Goal: Information Seeking & Learning: Learn about a topic

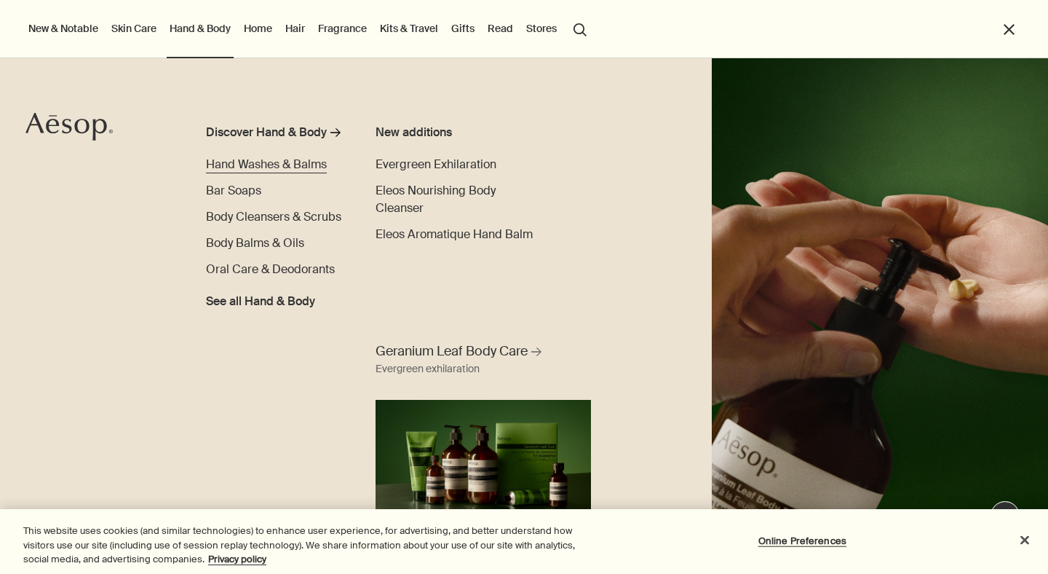
click at [275, 161] on span "Hand Washes & Balms" at bounding box center [266, 164] width 121 height 15
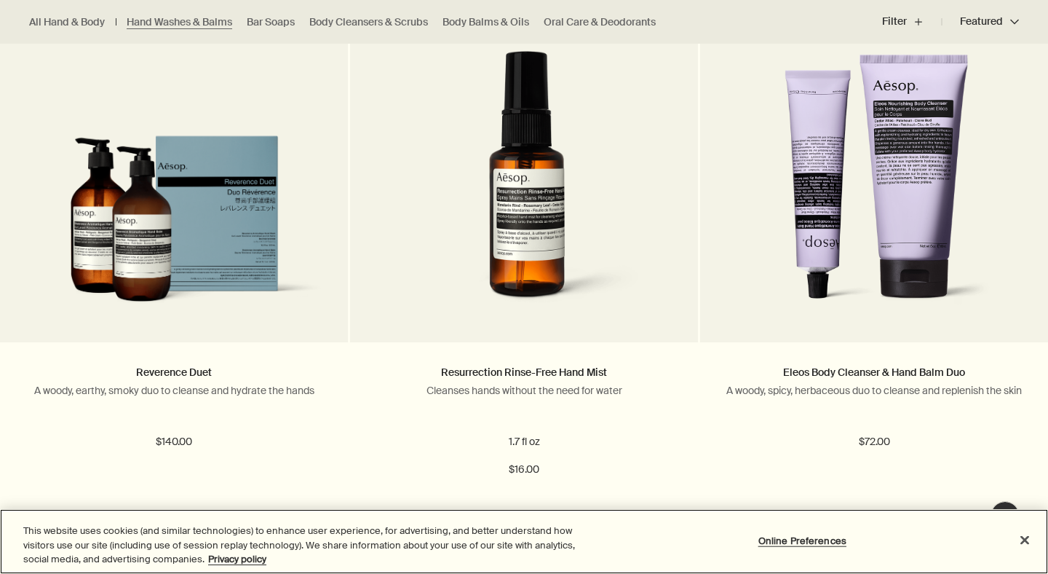
scroll to position [1521, 0]
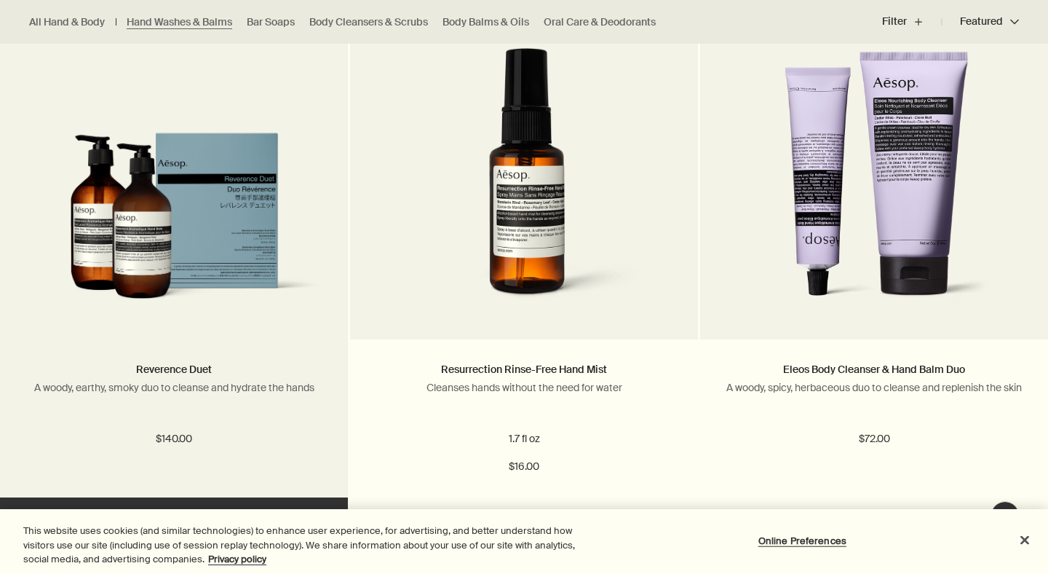
click at [262, 212] on img at bounding box center [174, 224] width 304 height 185
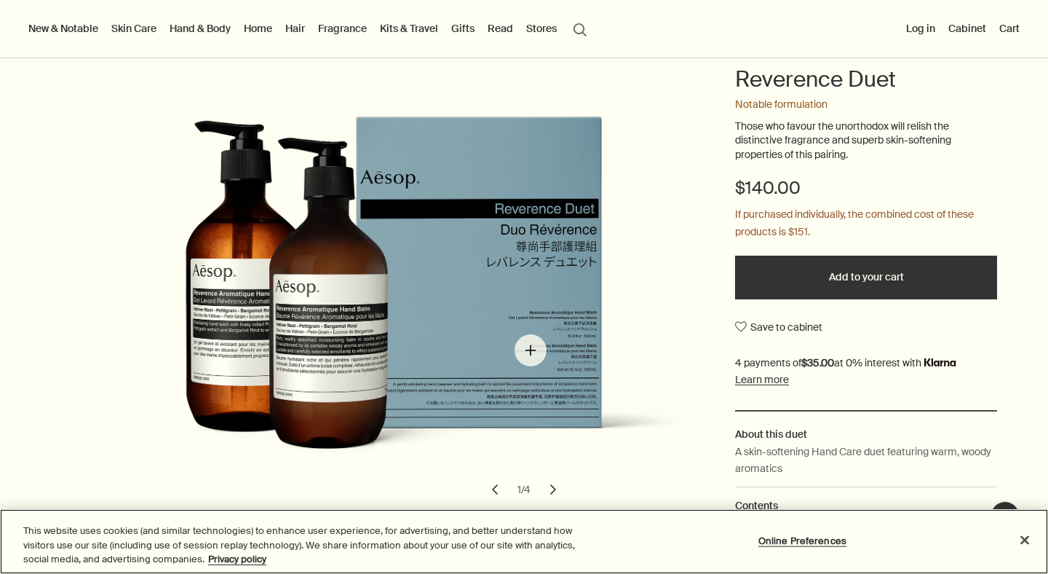
scroll to position [150, 0]
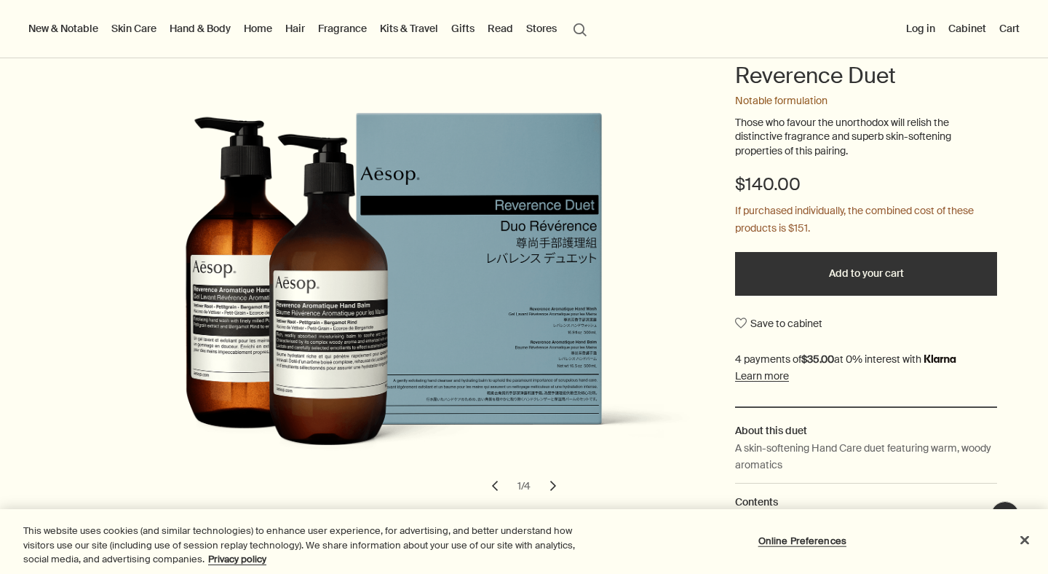
click at [555, 480] on button "chevron" at bounding box center [553, 486] width 32 height 32
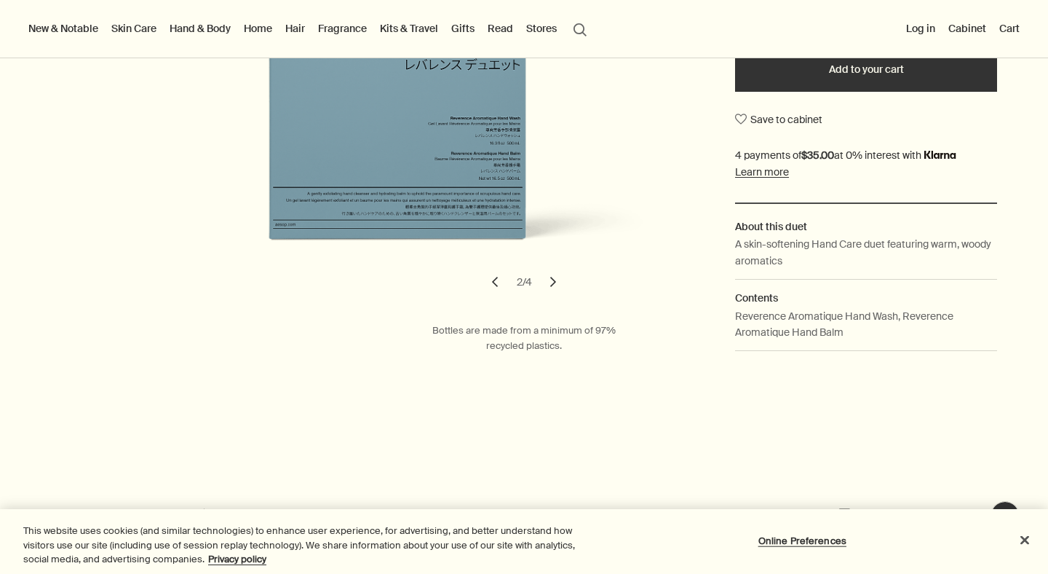
scroll to position [368, 0]
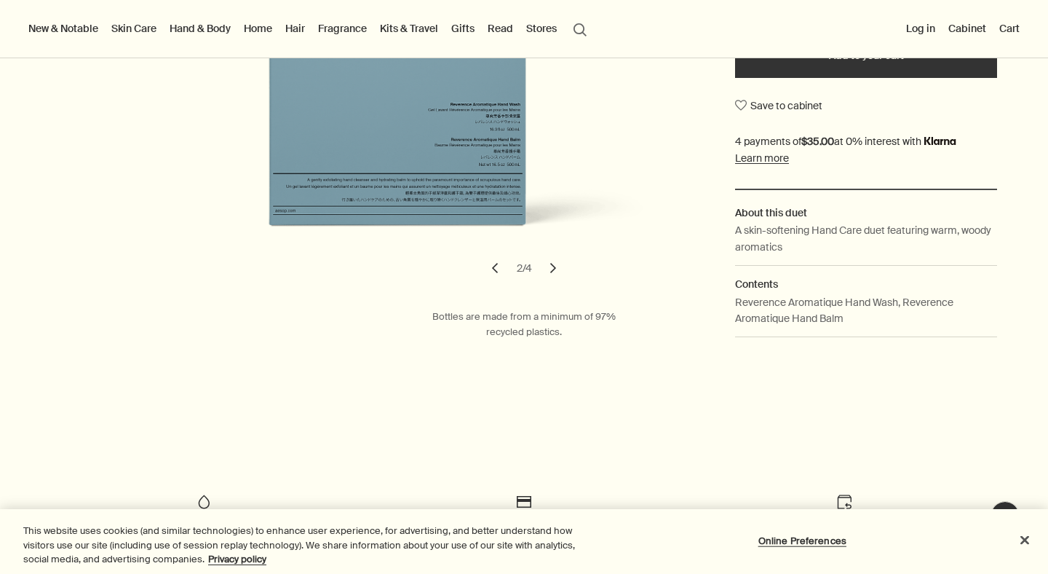
click at [775, 157] on button "Learn more" at bounding box center [762, 157] width 54 height 13
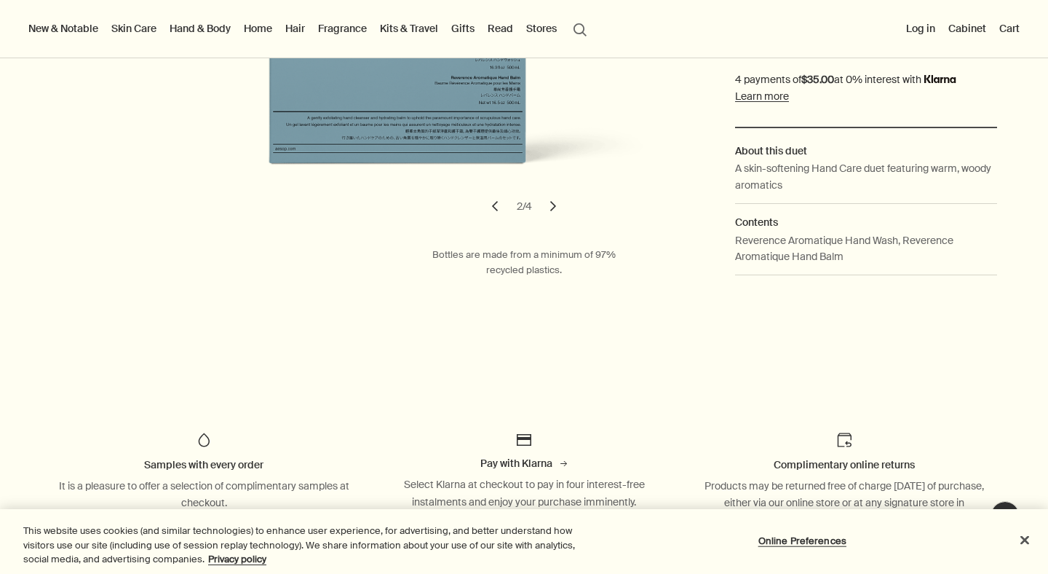
scroll to position [435, 0]
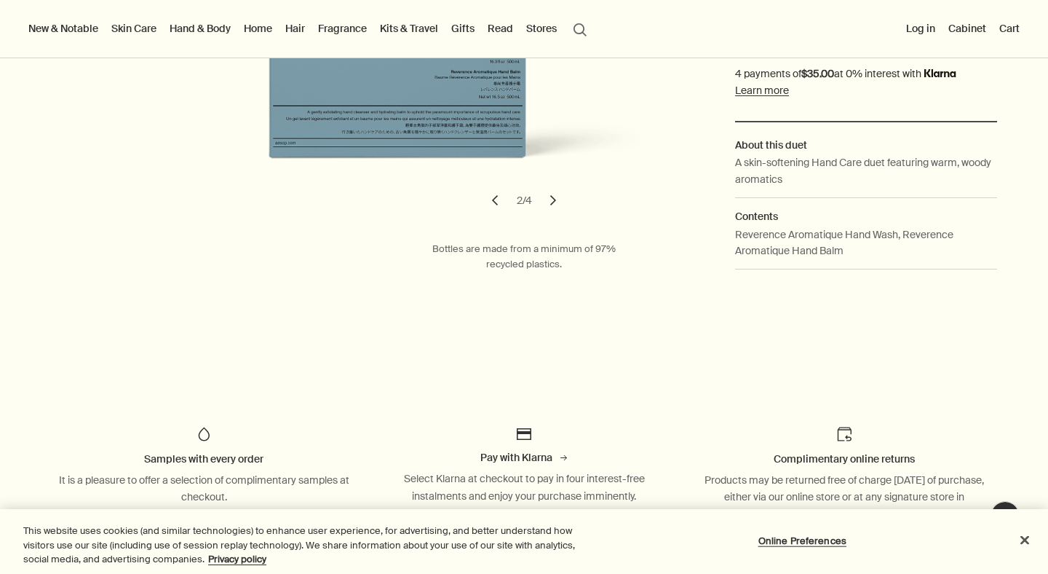
click at [556, 202] on button "chevron" at bounding box center [553, 200] width 32 height 32
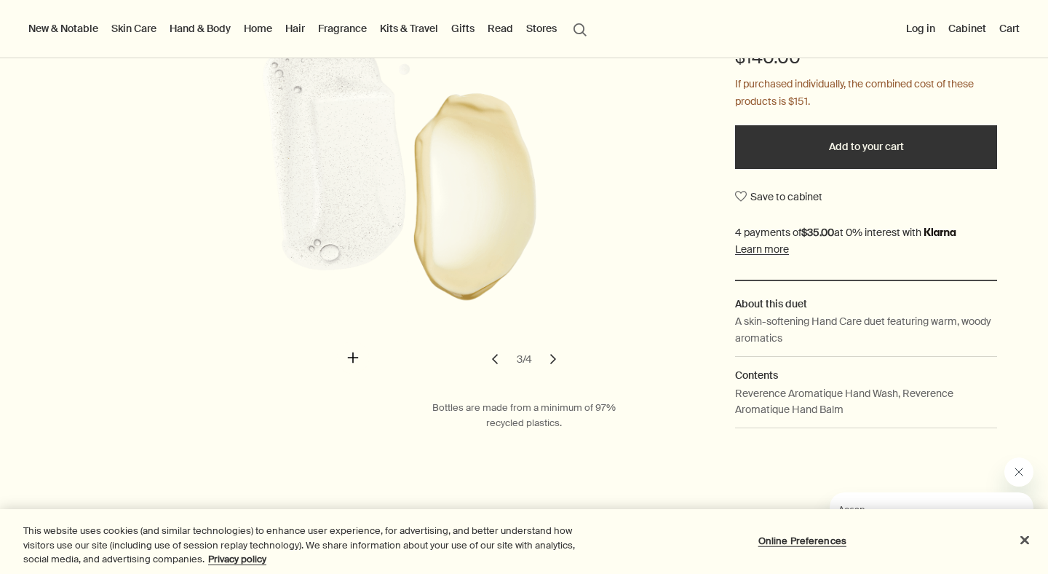
scroll to position [275, 0]
click at [496, 360] on button "chevron" at bounding box center [495, 360] width 32 height 32
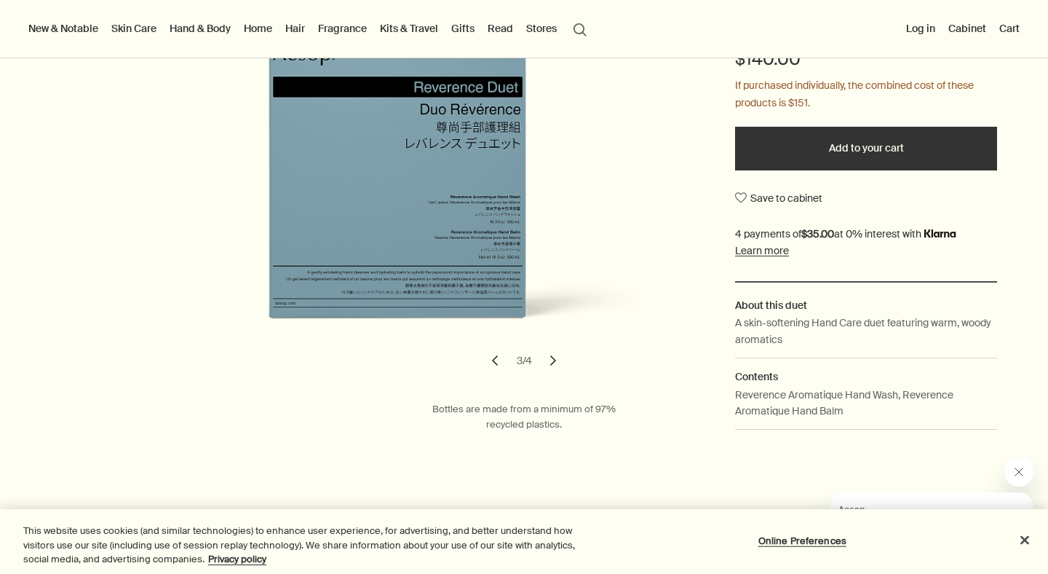
click at [497, 360] on button "chevron" at bounding box center [495, 360] width 32 height 32
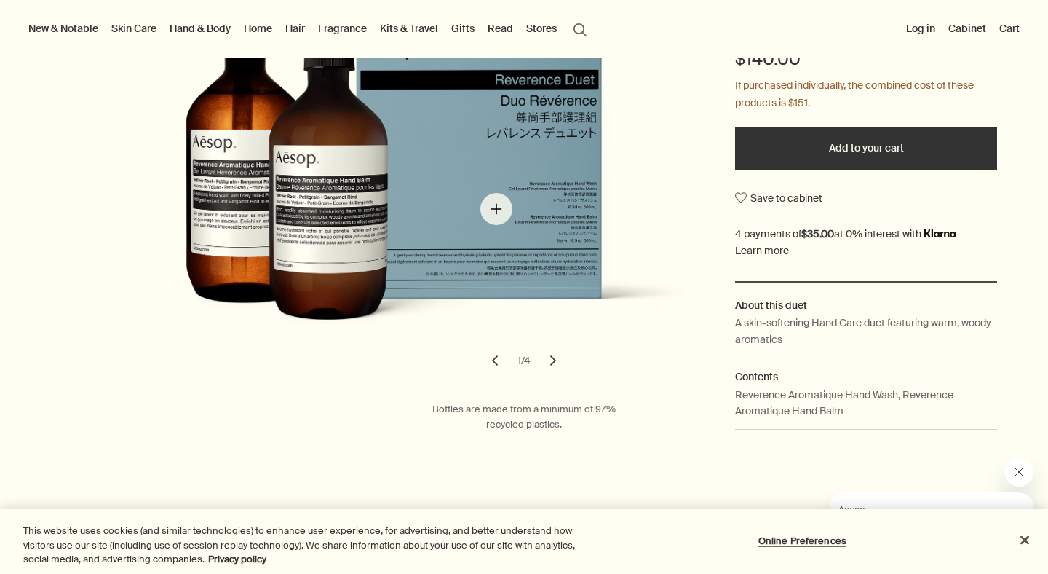
click at [496, 209] on img "Reverence Duet" at bounding box center [405, 172] width 611 height 371
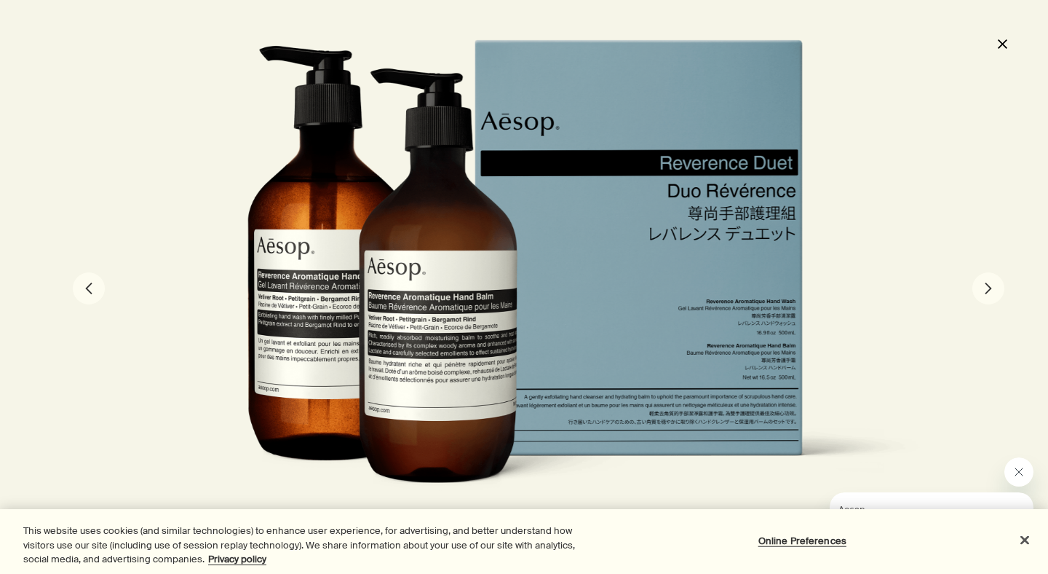
click at [985, 292] on button "chevron" at bounding box center [989, 288] width 32 height 32
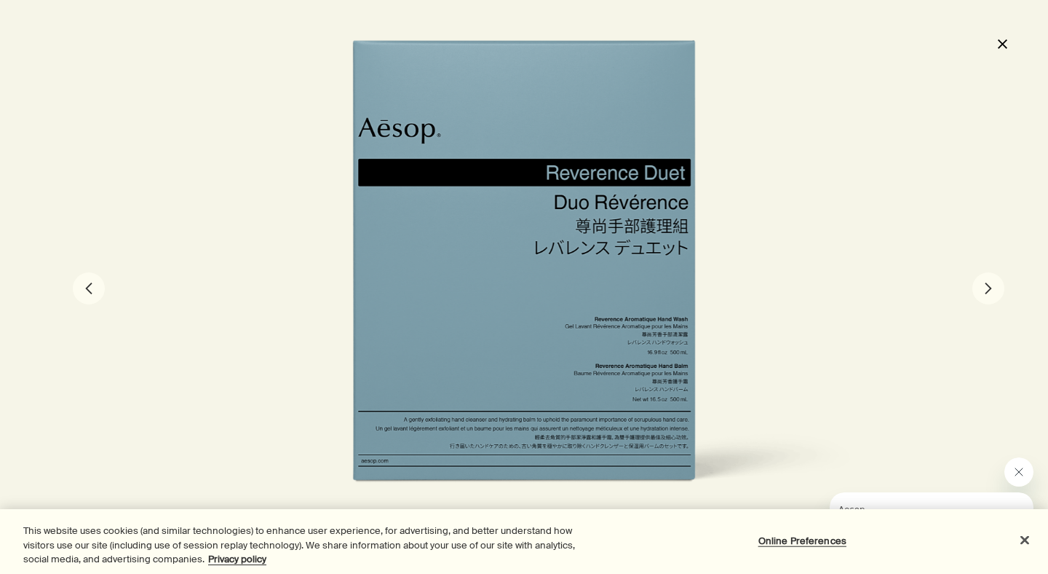
click at [1002, 53] on button "close" at bounding box center [1002, 43] width 17 height 25
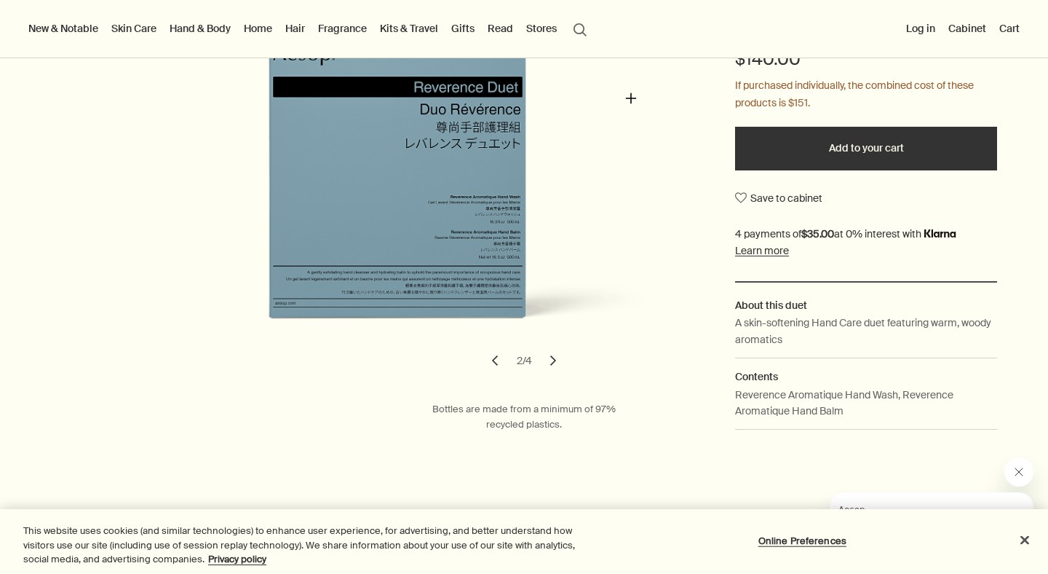
scroll to position [0, 0]
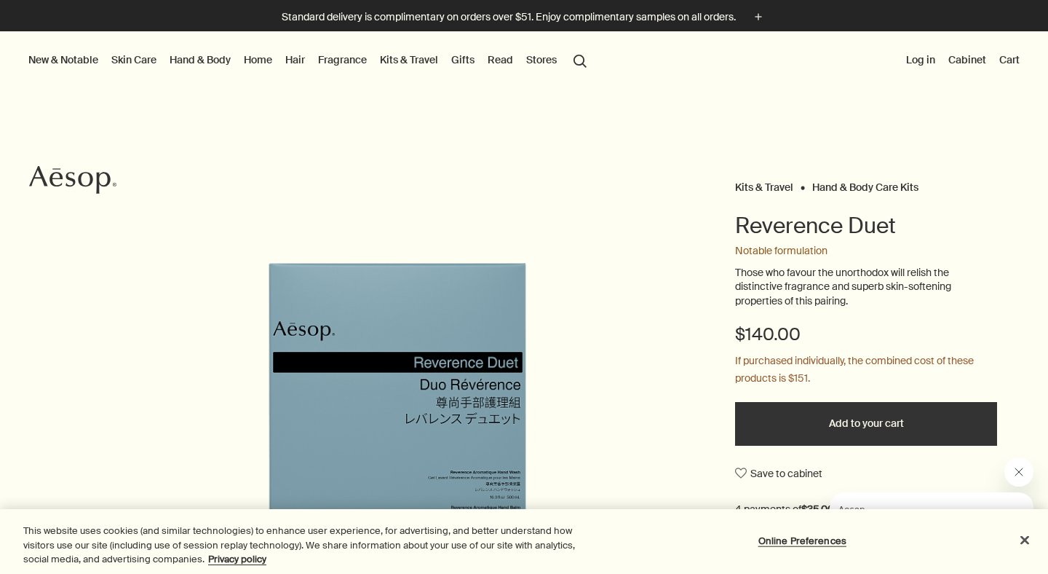
click at [213, 57] on link "Hand & Body" at bounding box center [200, 59] width 67 height 19
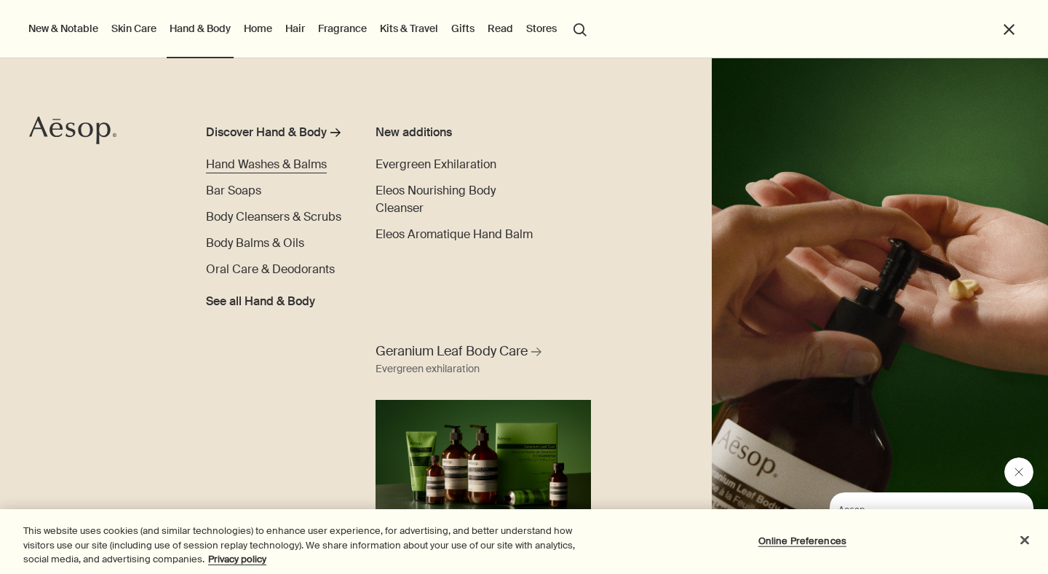
click at [306, 161] on span "Hand Washes & Balms" at bounding box center [266, 164] width 121 height 15
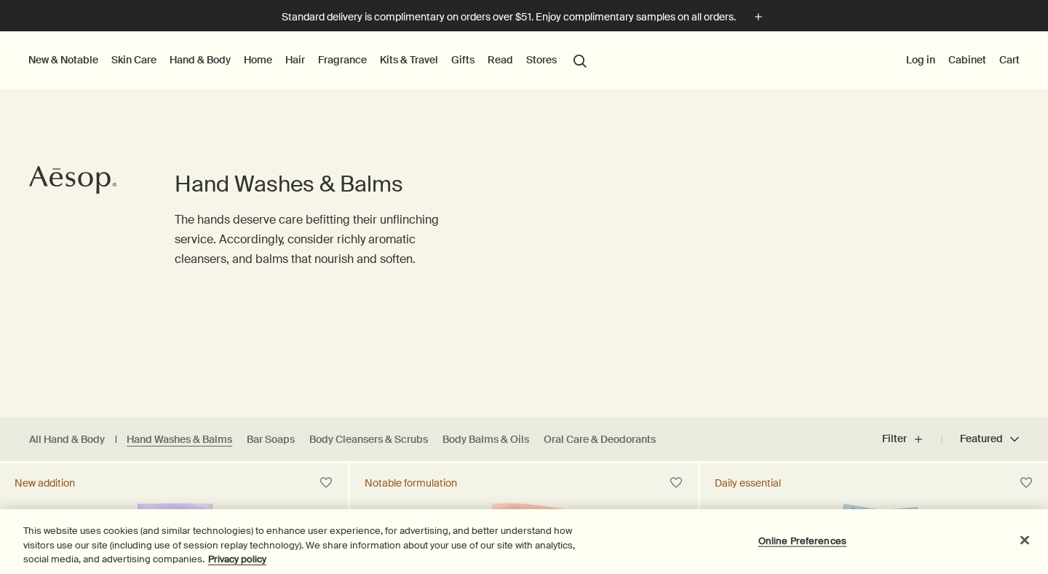
click at [464, 60] on link "Gifts" at bounding box center [462, 59] width 29 height 19
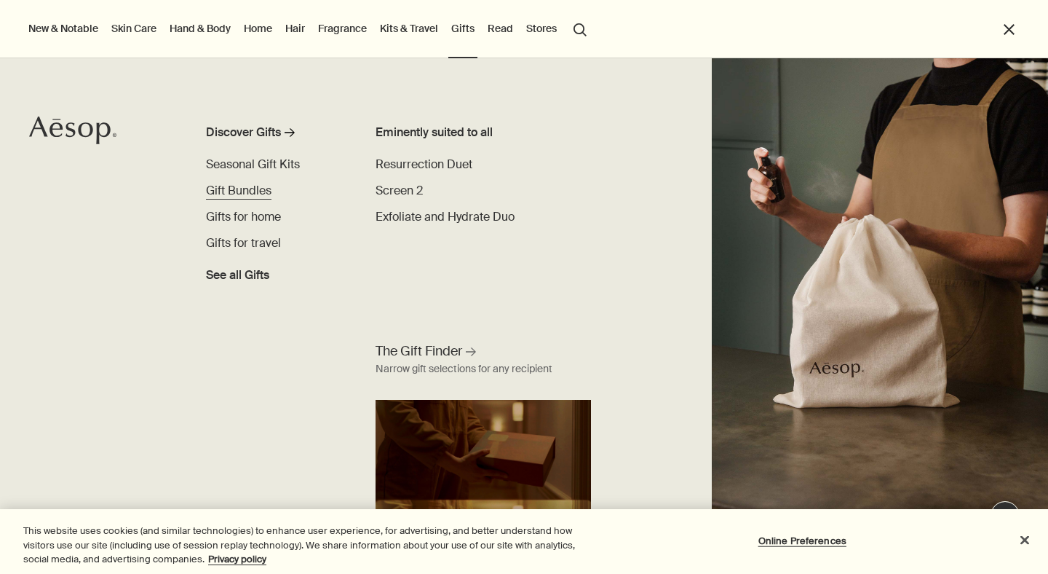
click at [255, 193] on span "Gift Bundles" at bounding box center [239, 190] width 66 height 15
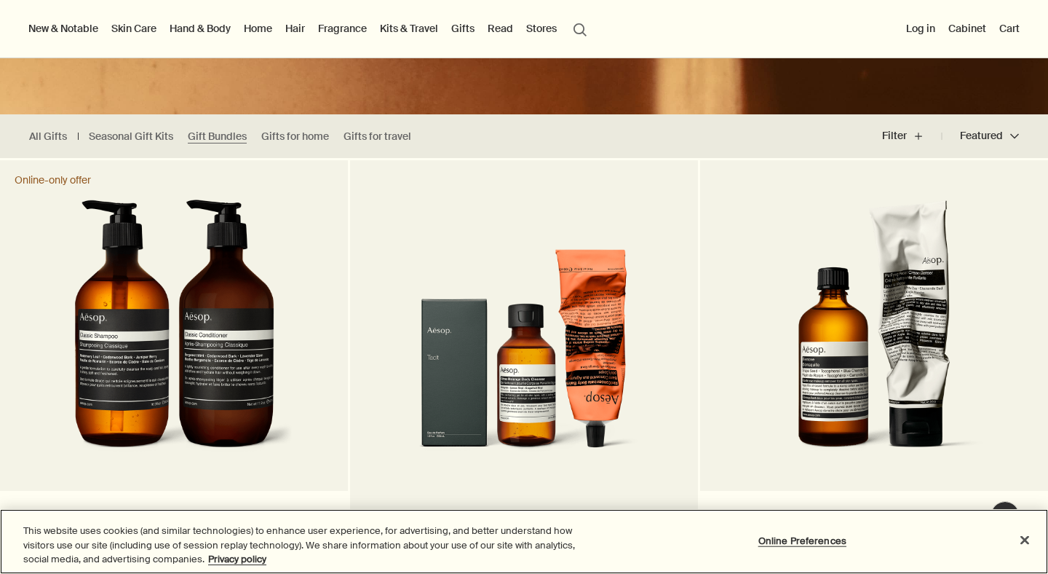
scroll to position [283, 0]
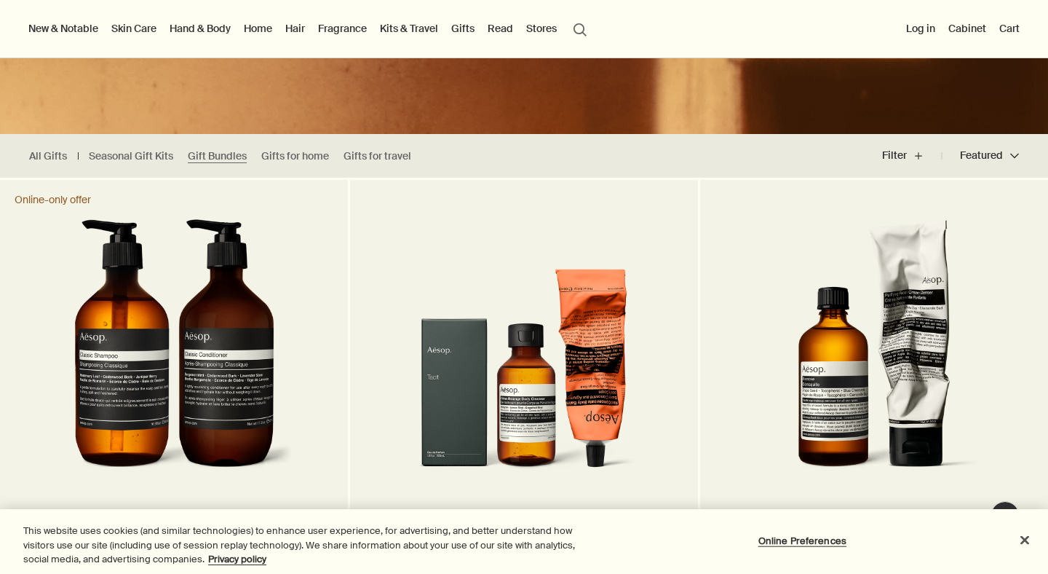
click at [211, 25] on link "Hand & Body" at bounding box center [200, 28] width 67 height 19
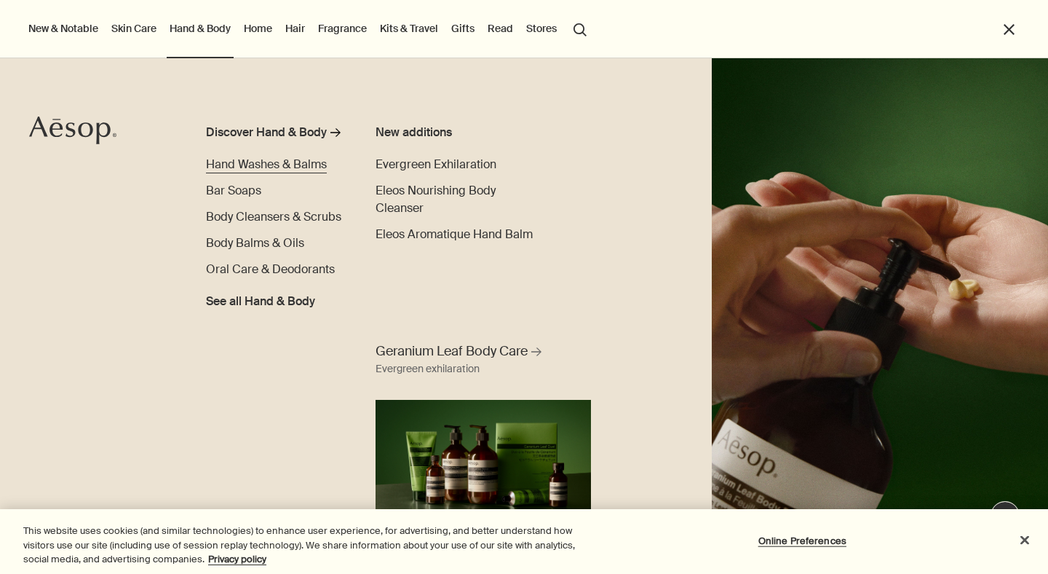
click at [223, 161] on span "Hand Washes & Balms" at bounding box center [266, 164] width 121 height 15
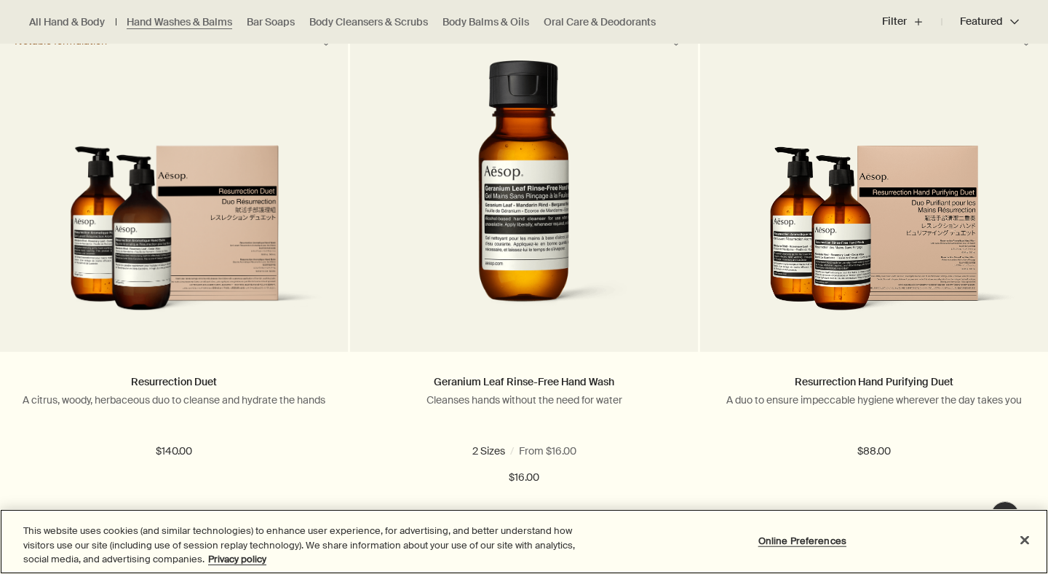
scroll to position [3116, 0]
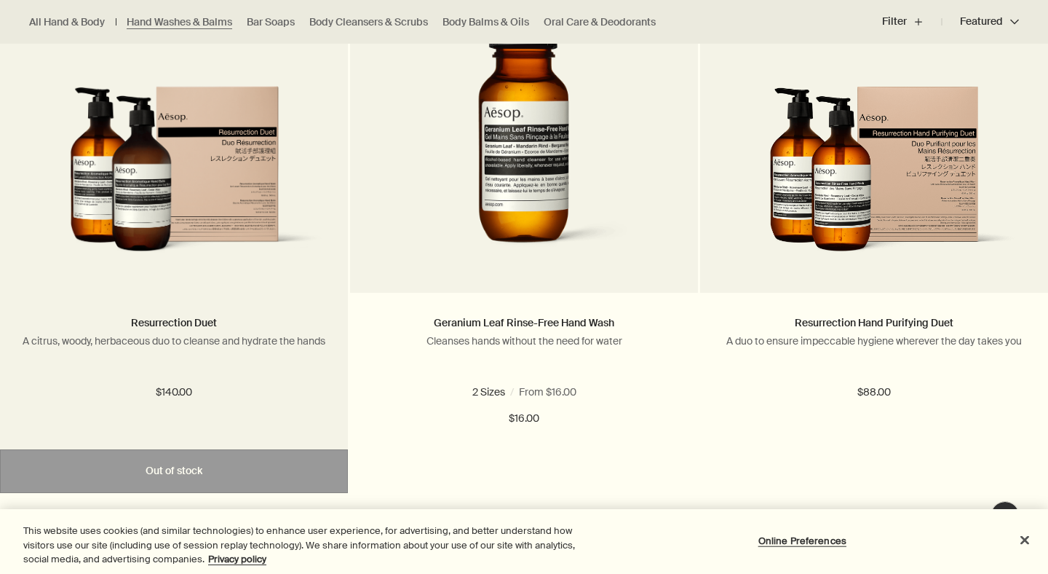
click at [233, 157] on img at bounding box center [174, 178] width 304 height 185
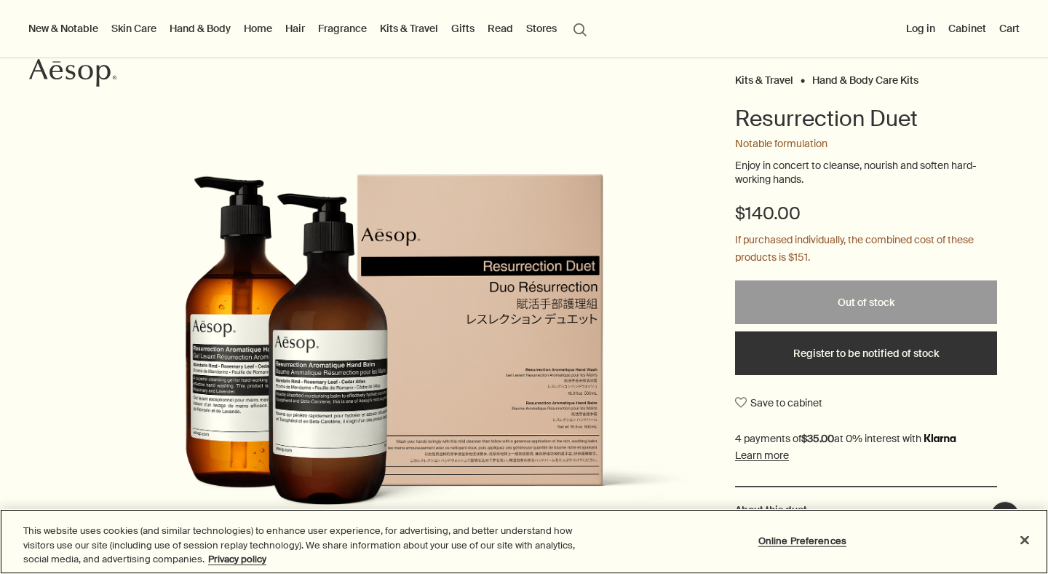
scroll to position [112, 0]
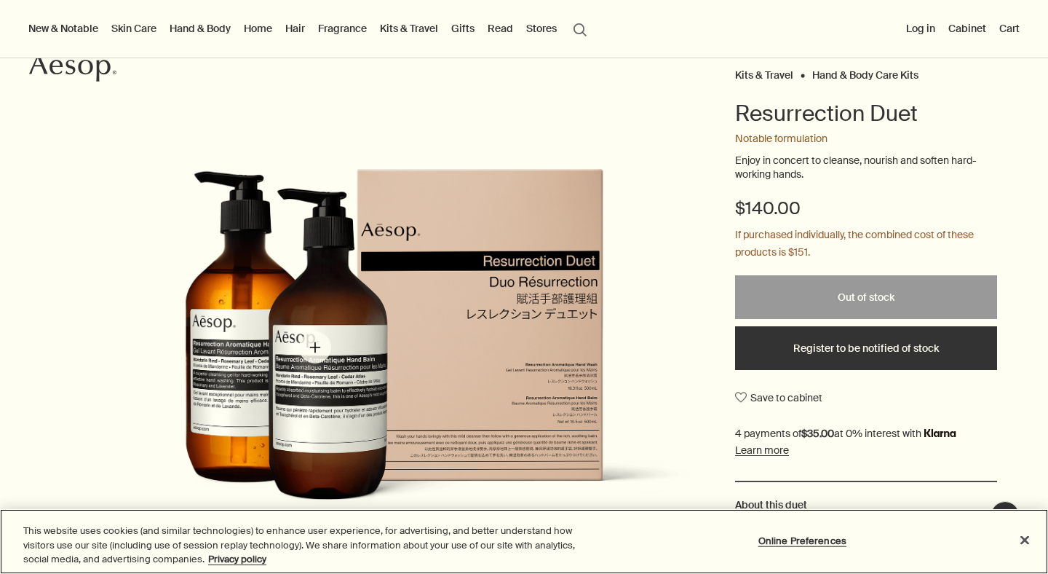
click at [315, 347] on img "Resurrection Duet" at bounding box center [405, 353] width 611 height 371
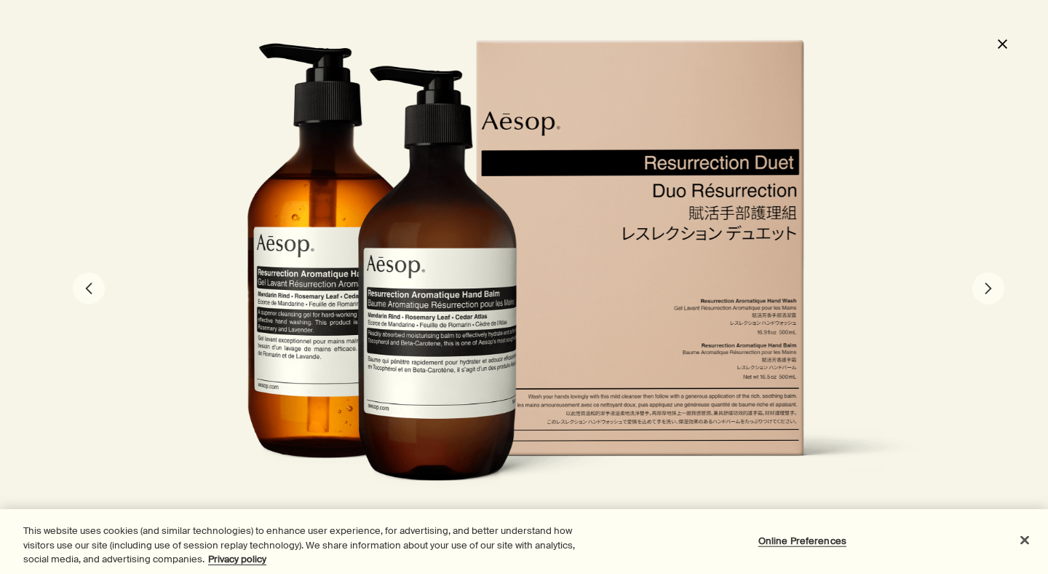
click at [987, 281] on button "chevron" at bounding box center [989, 288] width 32 height 32
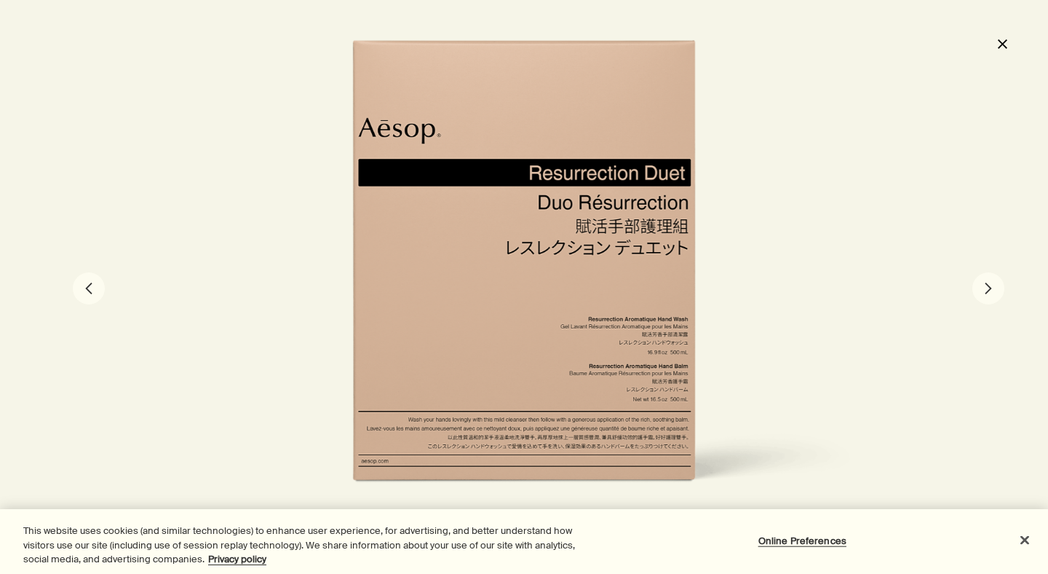
click at [987, 281] on button "chevron" at bounding box center [989, 288] width 32 height 32
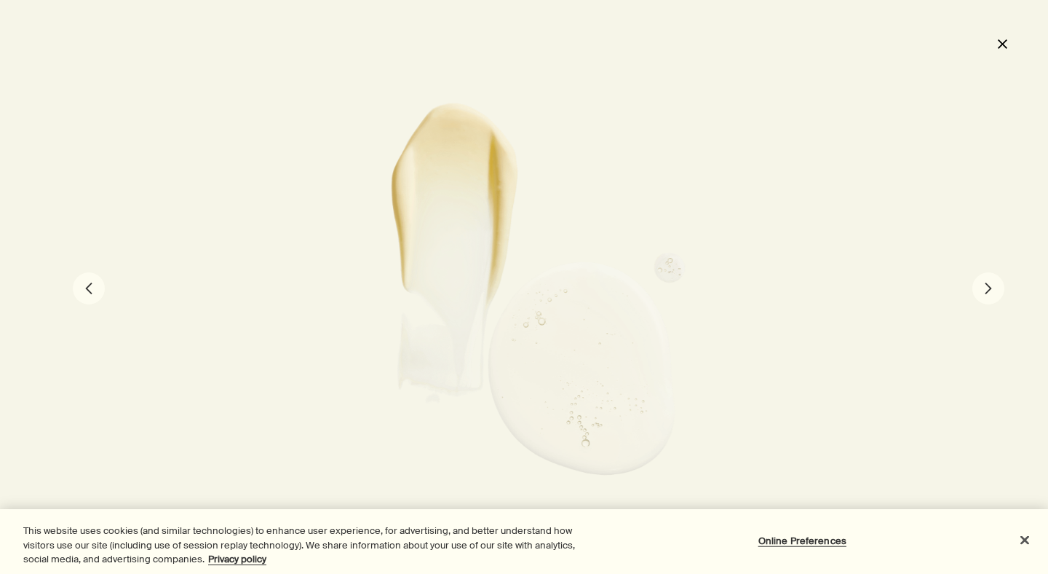
click at [987, 281] on button "chevron" at bounding box center [989, 288] width 32 height 32
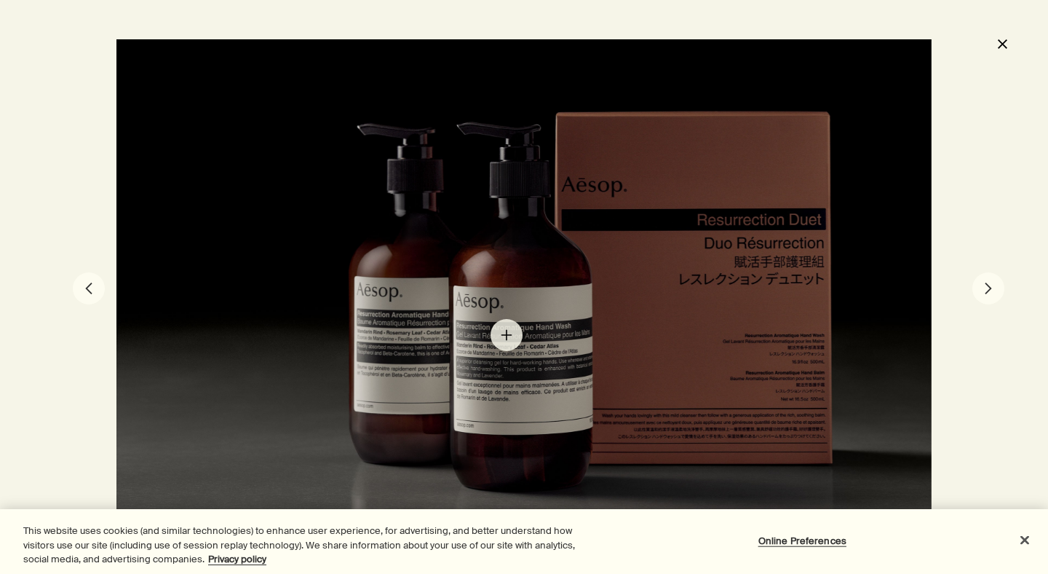
click at [507, 335] on div at bounding box center [523, 286] width 815 height 495
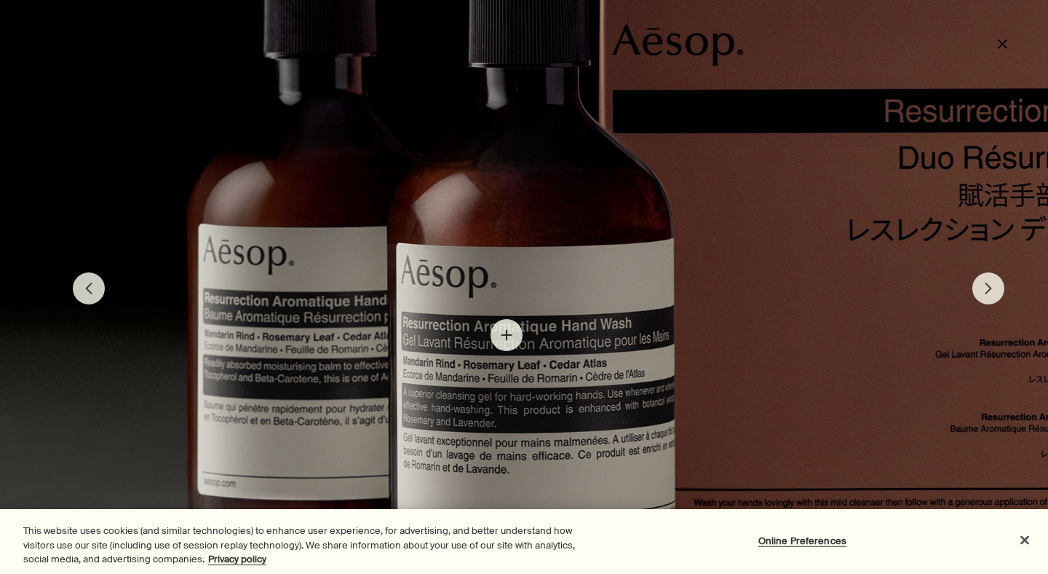
scroll to position [0, 0]
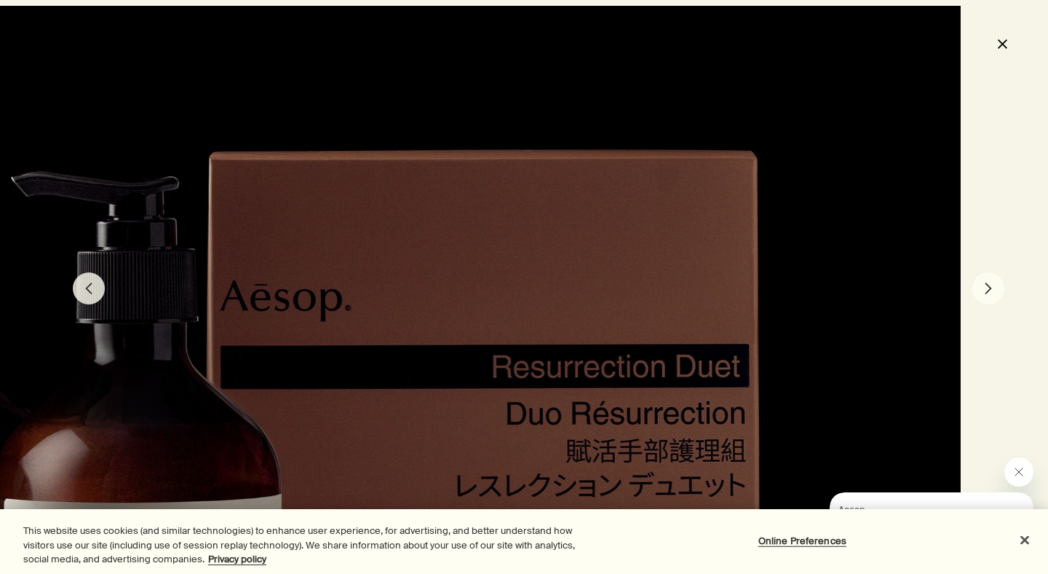
click at [1010, 45] on button "close" at bounding box center [1002, 43] width 17 height 25
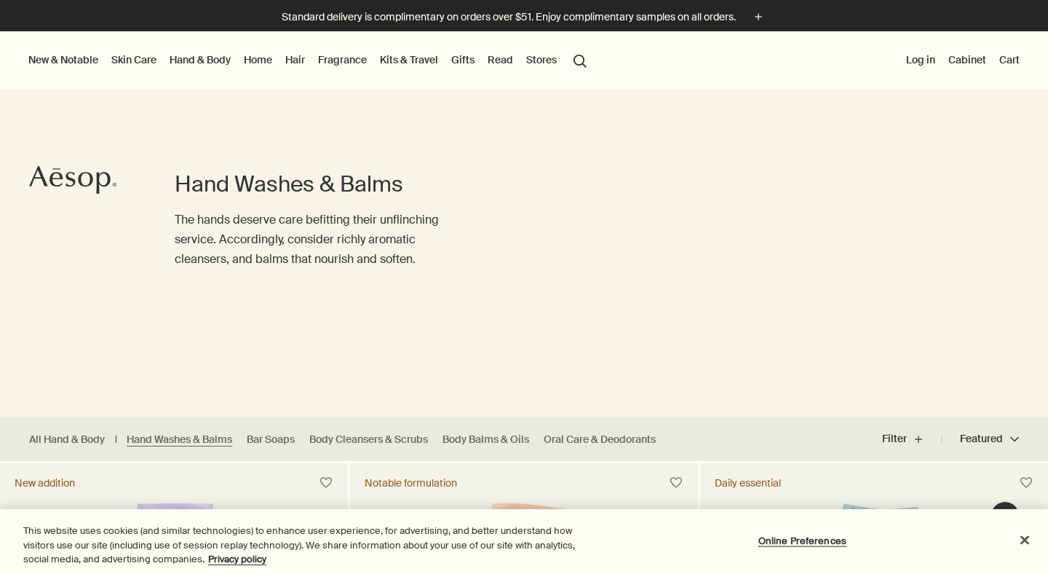
click at [258, 58] on link "Home" at bounding box center [258, 59] width 34 height 19
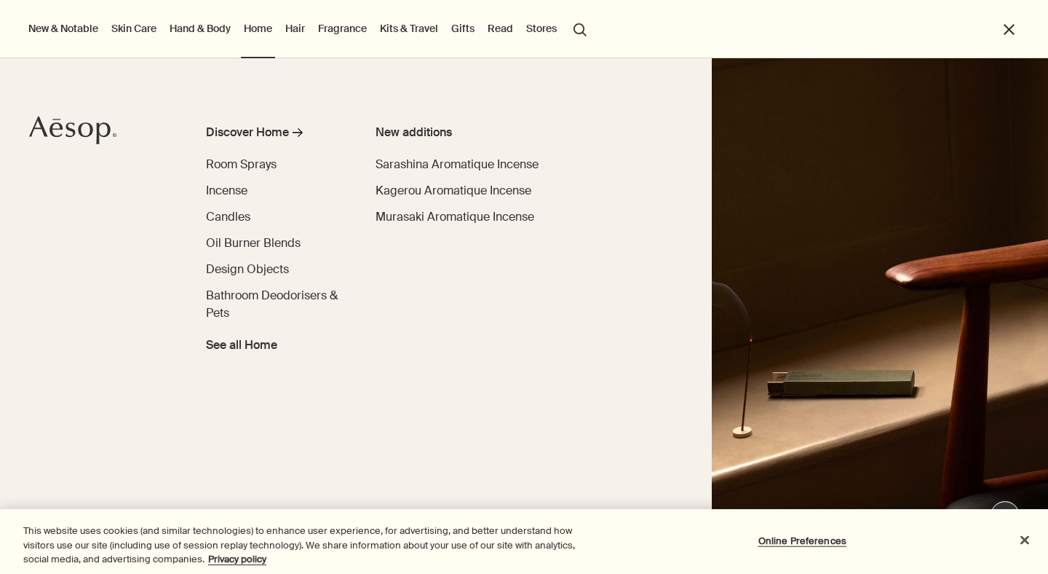
click at [128, 31] on link "Skin Care" at bounding box center [133, 28] width 51 height 19
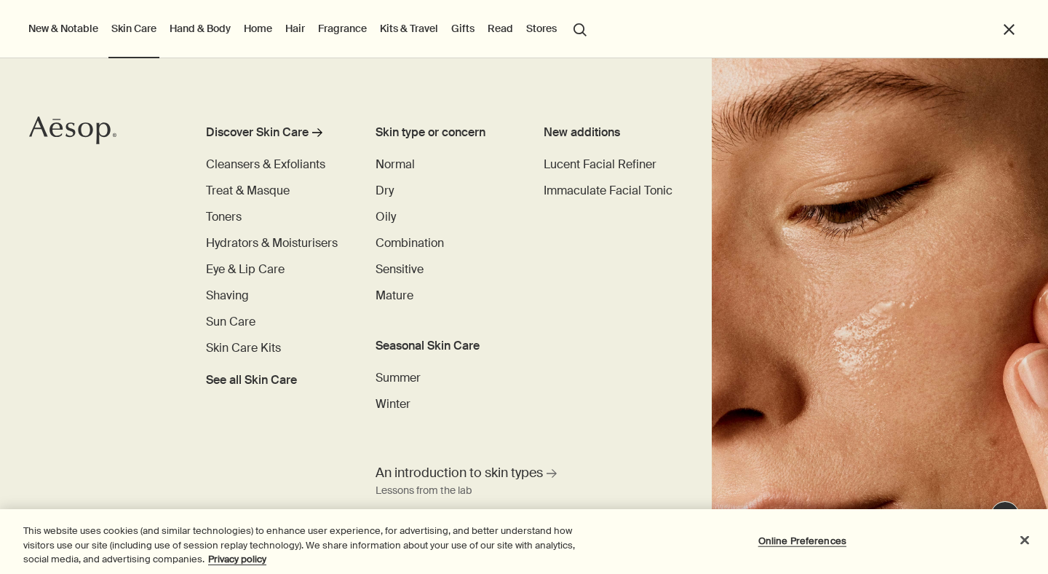
click at [69, 21] on button "New & Notable" at bounding box center [63, 28] width 76 height 19
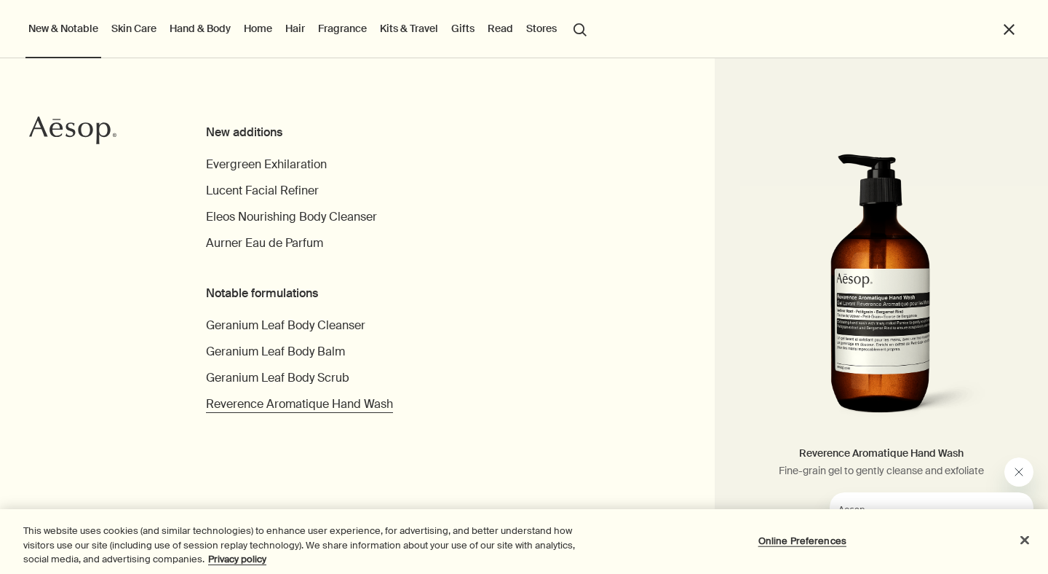
click at [239, 403] on span "Reverence Aromatique Hand Wash" at bounding box center [299, 403] width 187 height 15
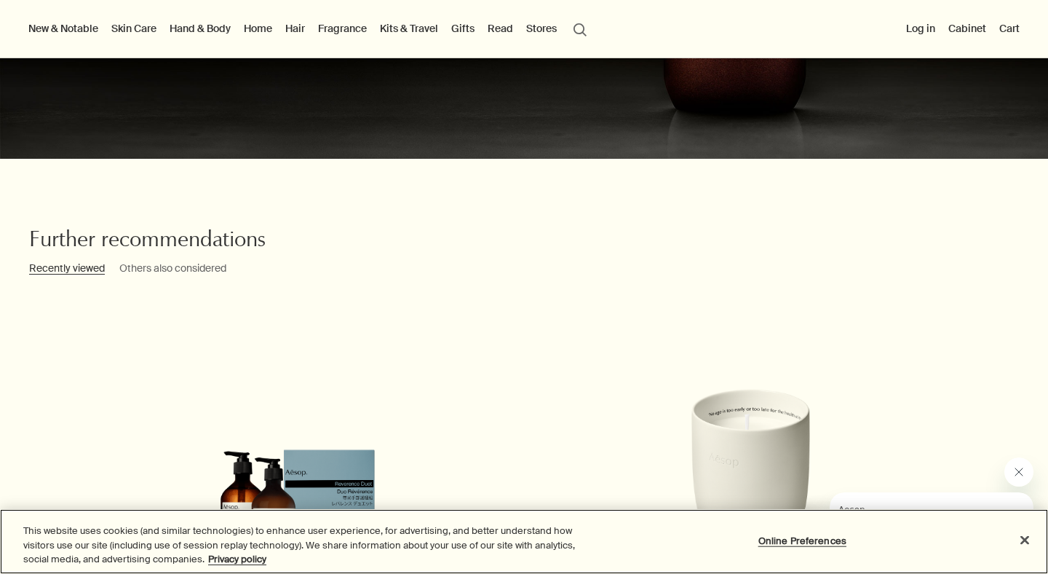
scroll to position [1901, 0]
